Goal: Navigation & Orientation: Go to known website

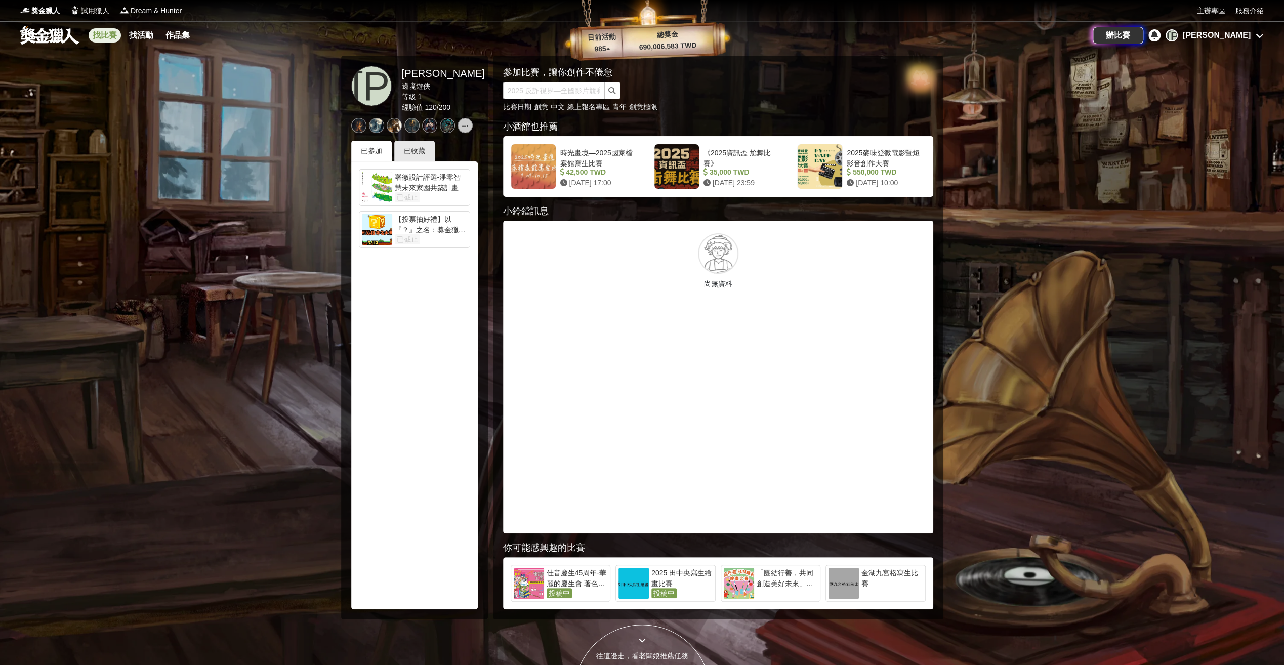
click at [104, 36] on link "找比賽" at bounding box center [105, 35] width 32 height 14
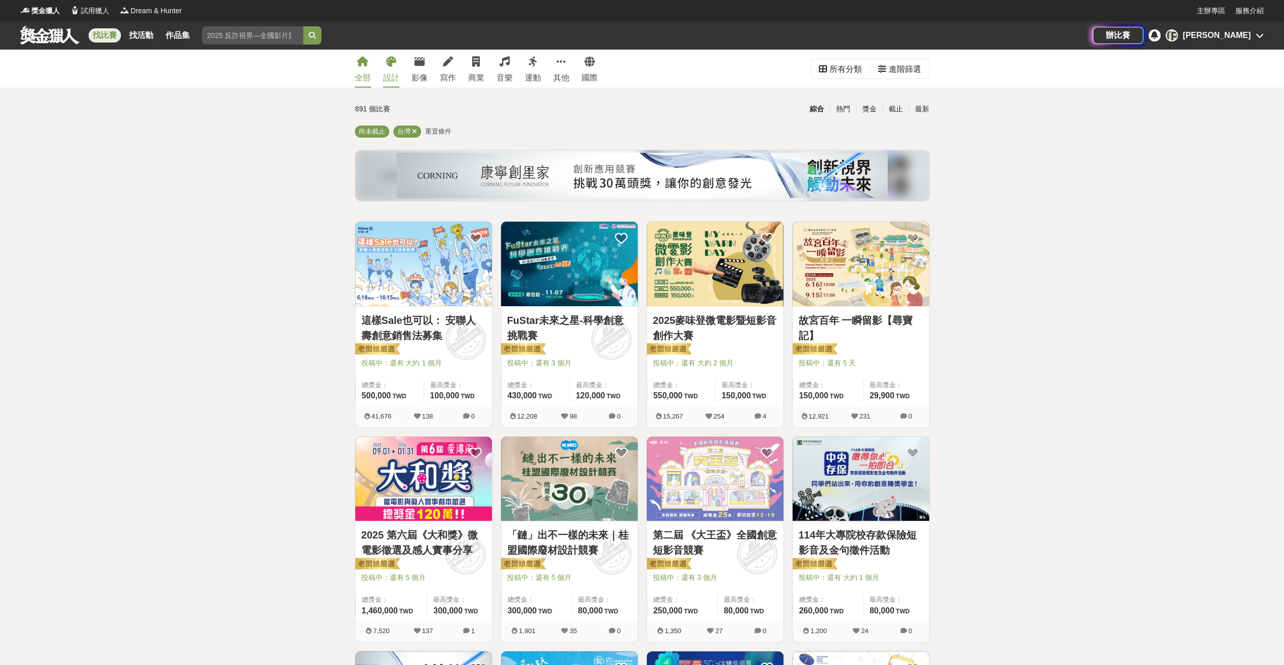
click at [391, 77] on div "設計" at bounding box center [391, 78] width 16 height 12
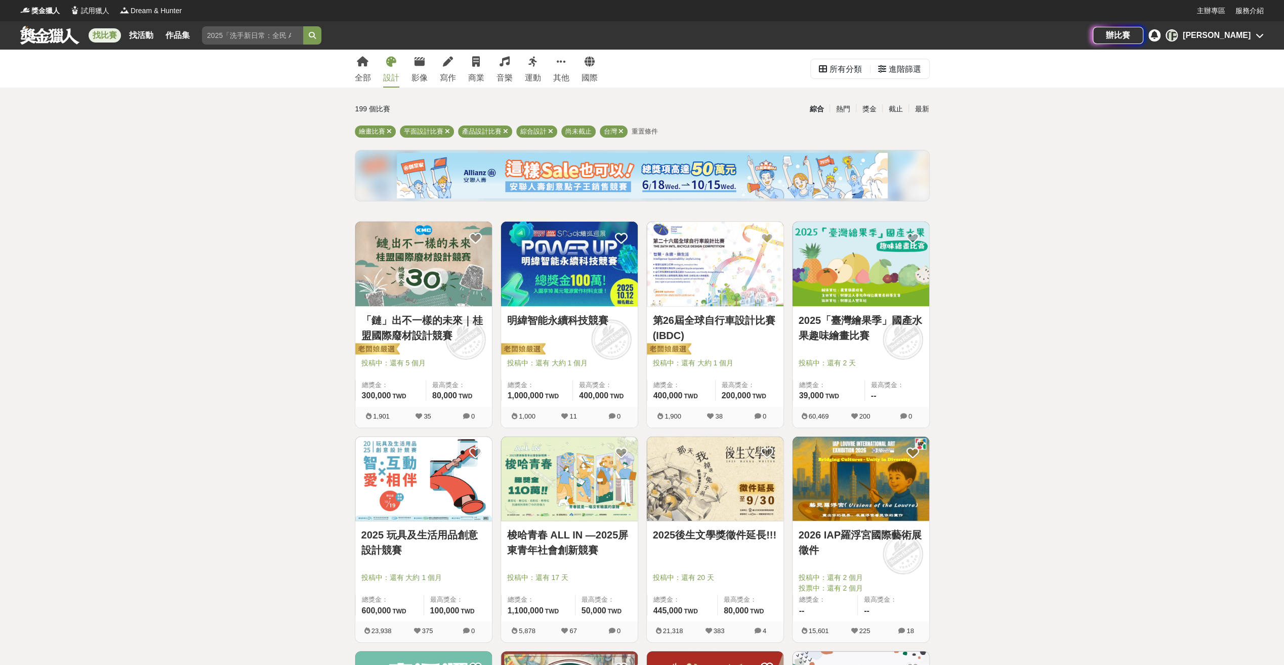
click at [1241, 31] on div "[PERSON_NAME]" at bounding box center [1217, 35] width 68 height 12
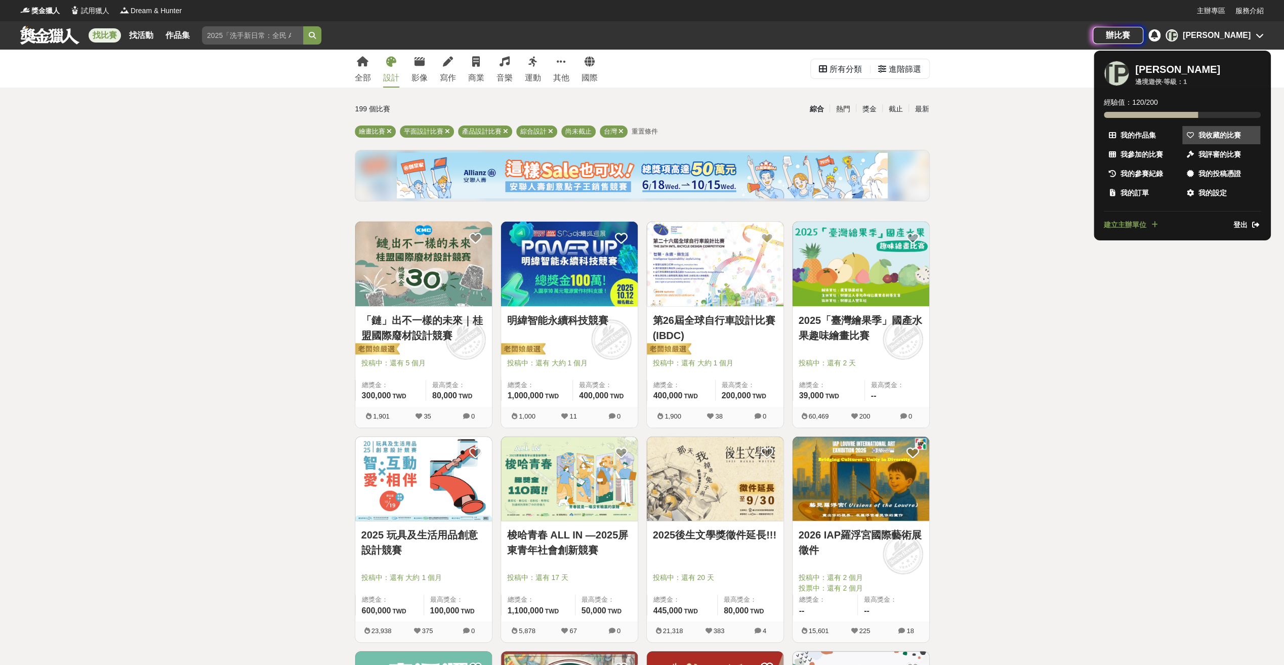
click at [1219, 133] on span "我收藏的比賽" at bounding box center [1219, 135] width 43 height 11
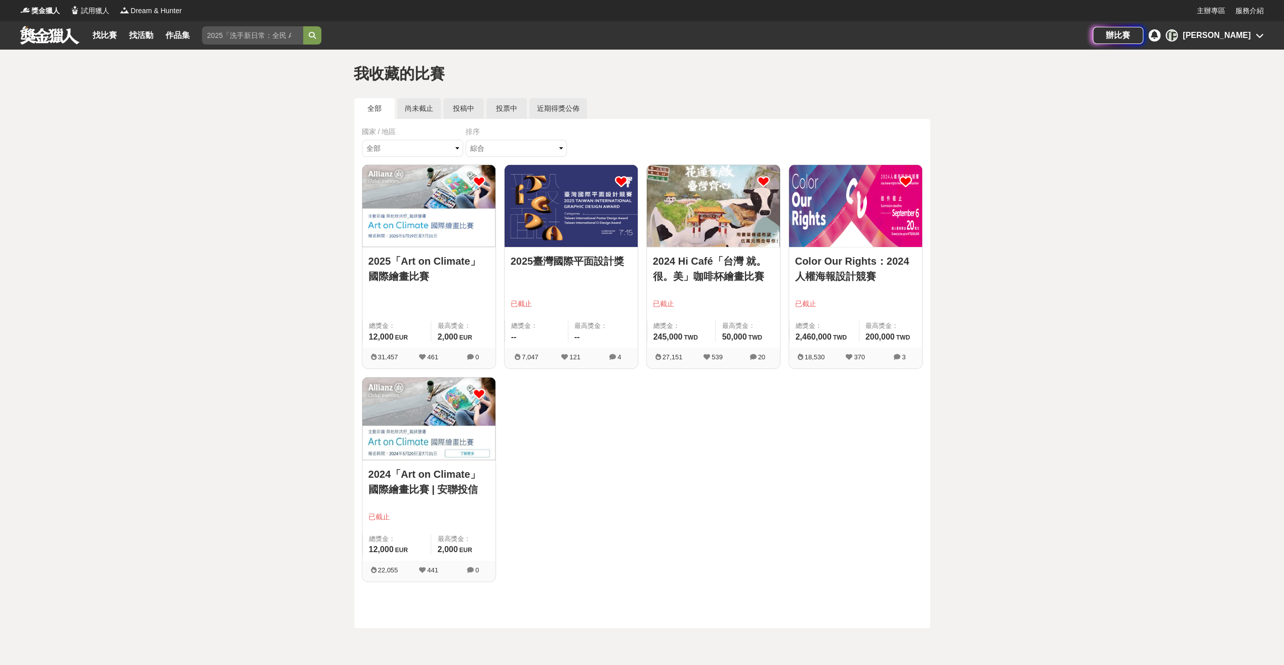
click at [442, 265] on link "2025「Art on Climate」國際繪畫比賽" at bounding box center [428, 269] width 121 height 30
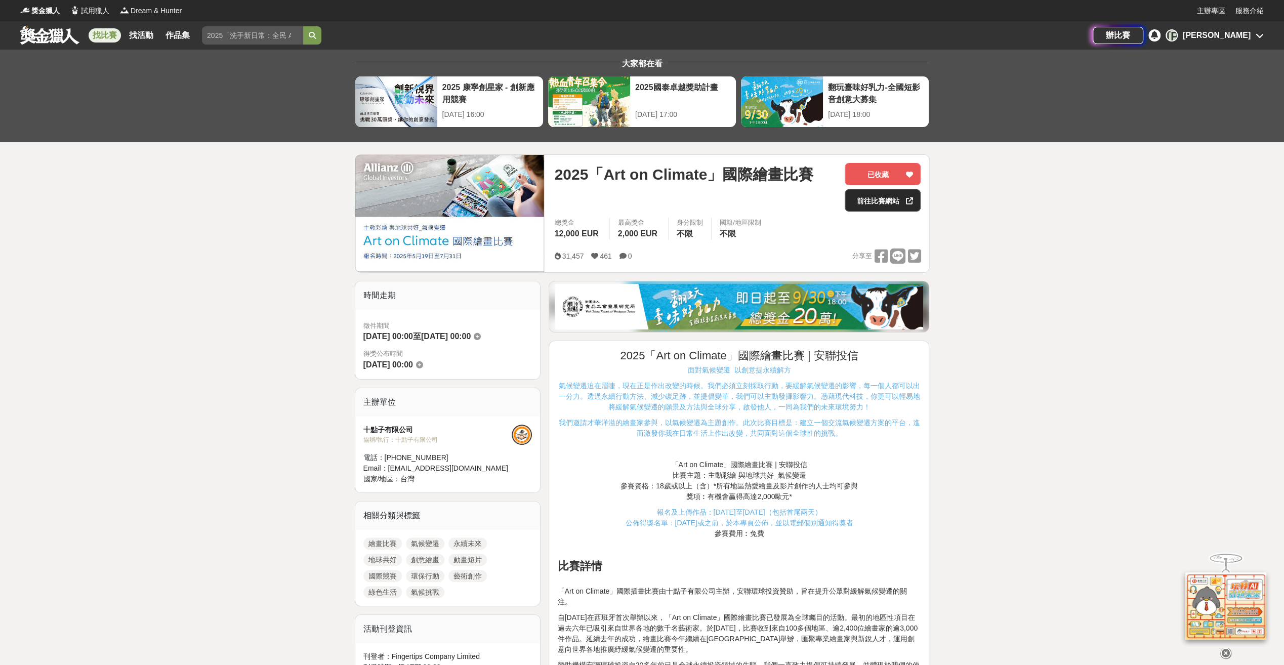
click at [890, 200] on link "前往比賽網站" at bounding box center [883, 200] width 76 height 22
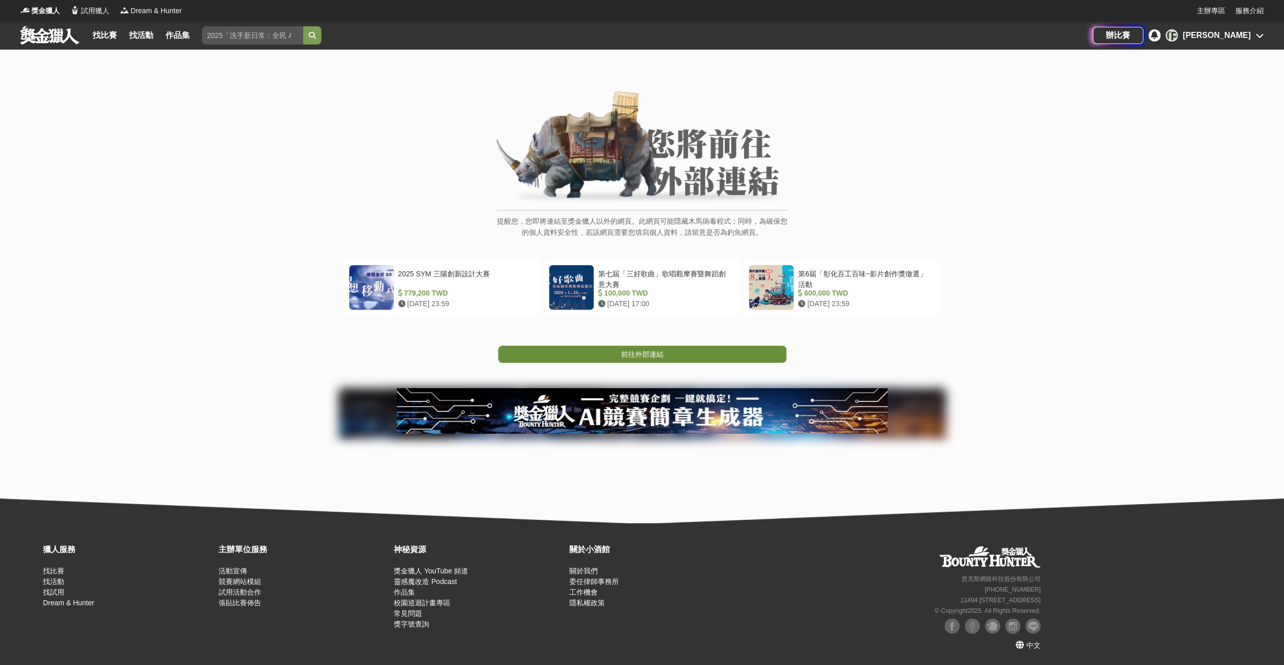
click at [657, 356] on span "前往外部連結" at bounding box center [642, 354] width 43 height 8
